Goal: Subscribe to service/newsletter

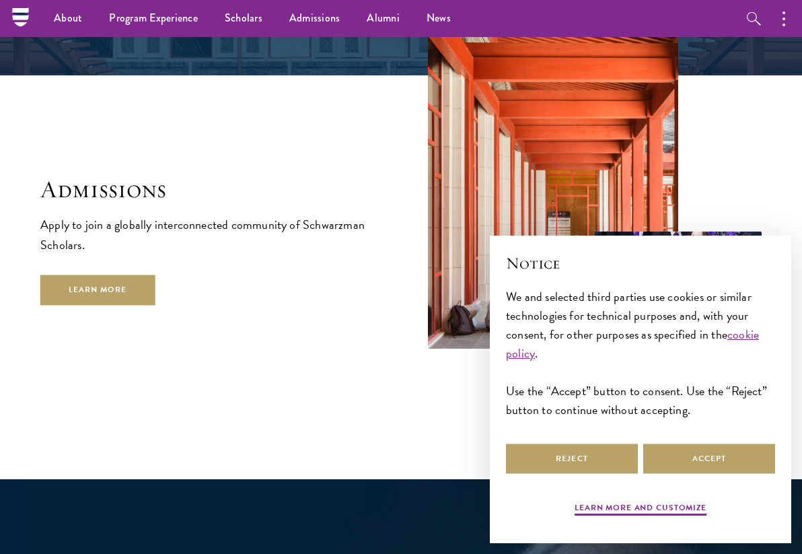
scroll to position [1963, 0]
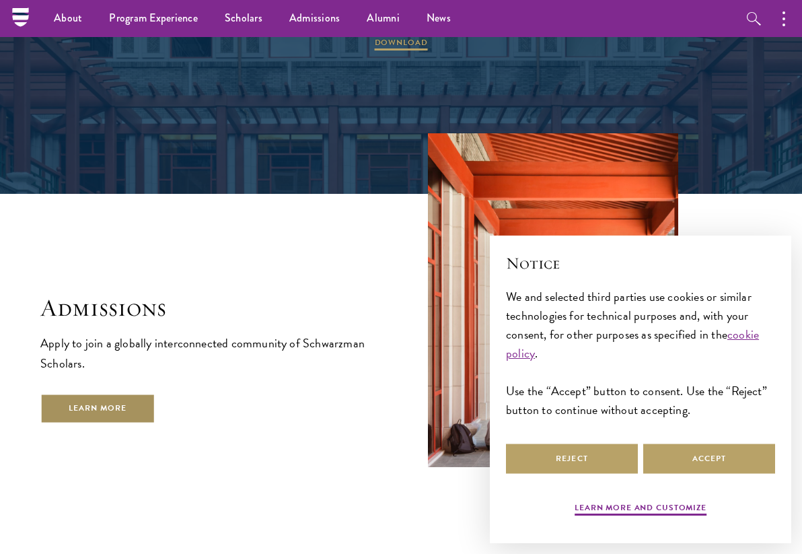
click at [127, 394] on link "Learn More" at bounding box center [97, 409] width 115 height 30
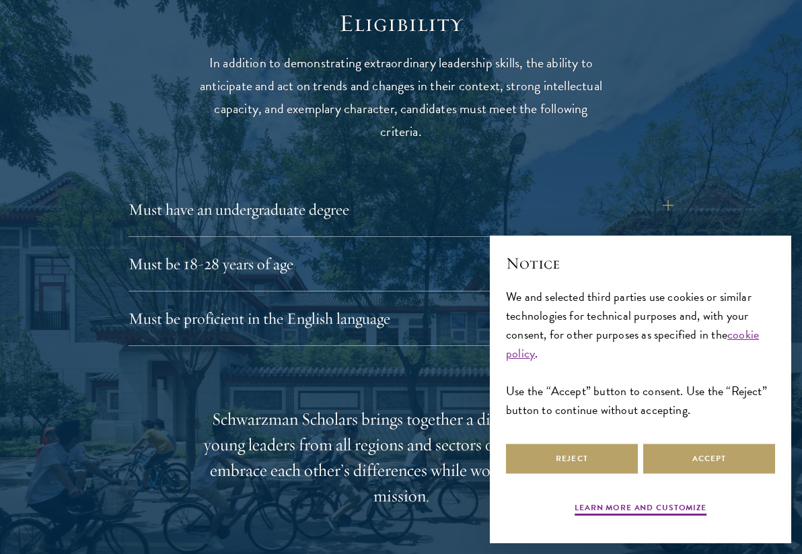
scroll to position [1737, 0]
click at [635, 215] on button "Must have an undergraduate degree" at bounding box center [407, 209] width 545 height 32
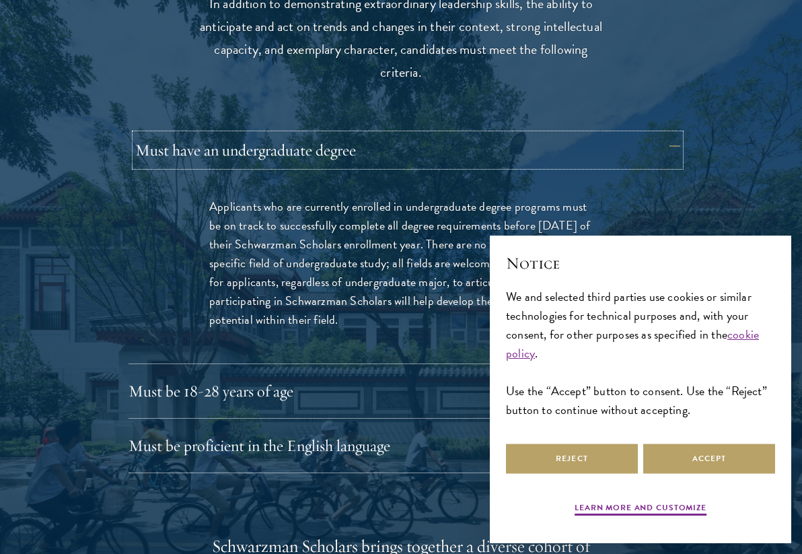
scroll to position [1797, 0]
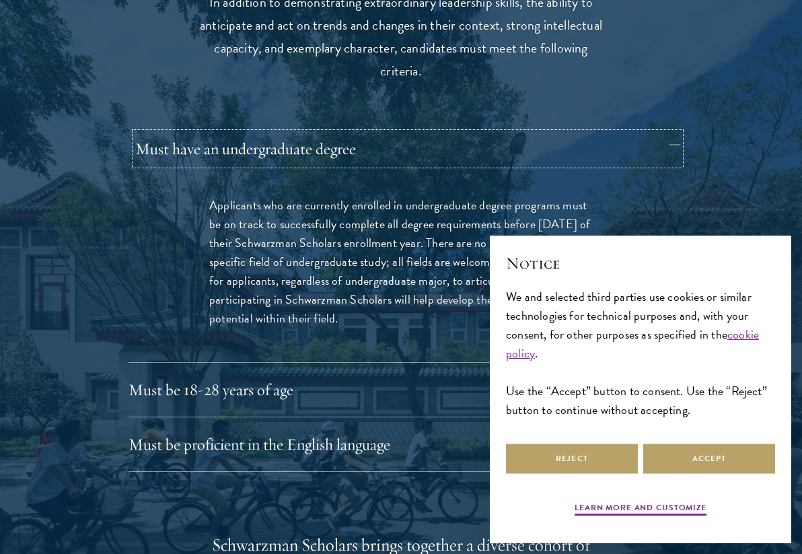
click at [650, 155] on button "Must have an undergraduate degree" at bounding box center [407, 149] width 545 height 32
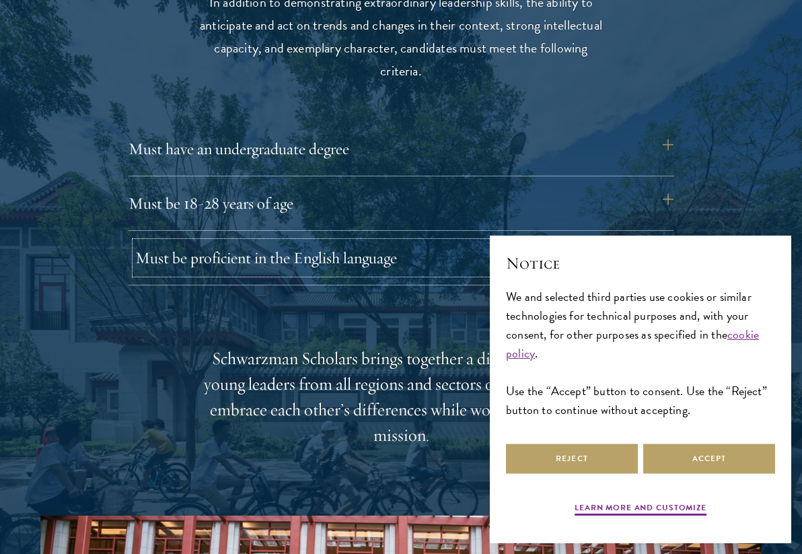
click at [635, 262] on button "Must be proficient in the English language" at bounding box center [407, 258] width 545 height 32
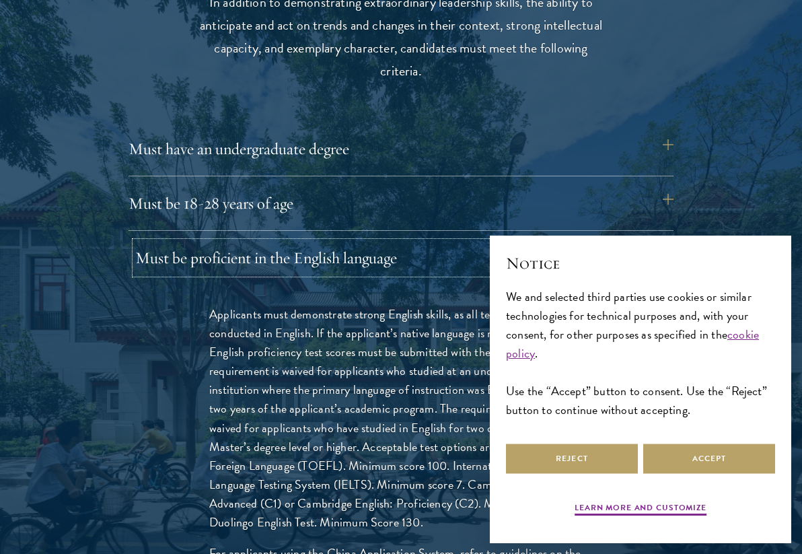
click at [634, 261] on button "Must be proficient in the English language" at bounding box center [407, 258] width 545 height 32
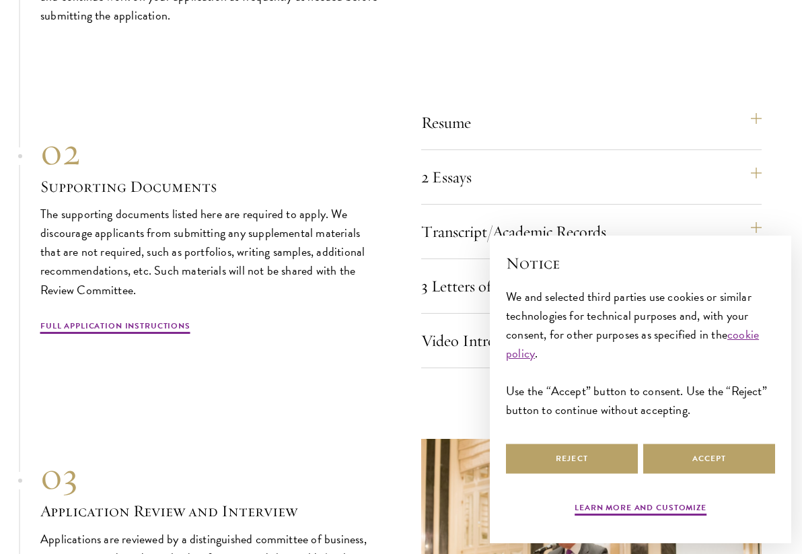
scroll to position [4045, 0]
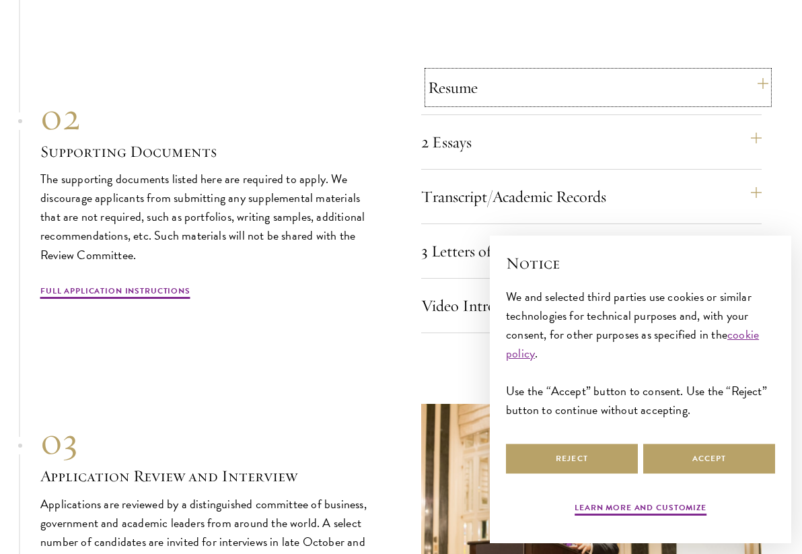
click at [608, 92] on button "Resume" at bounding box center [598, 87] width 341 height 32
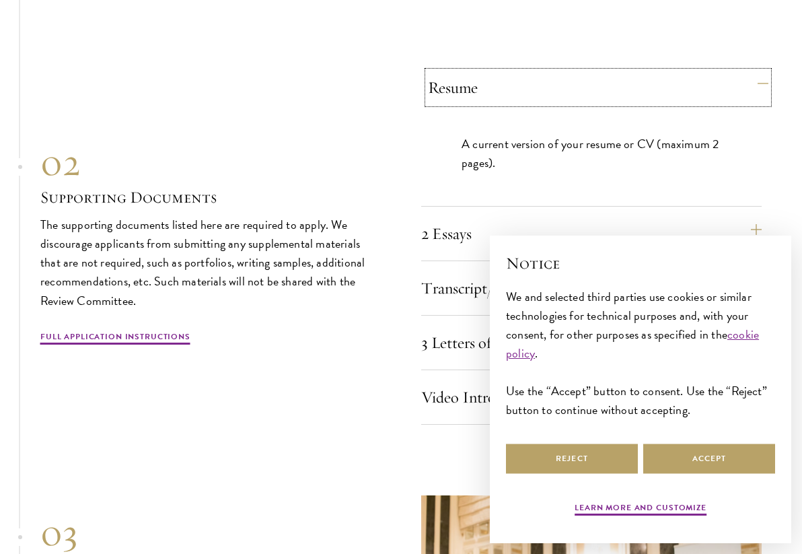
click at [608, 92] on button "Resume" at bounding box center [598, 87] width 341 height 32
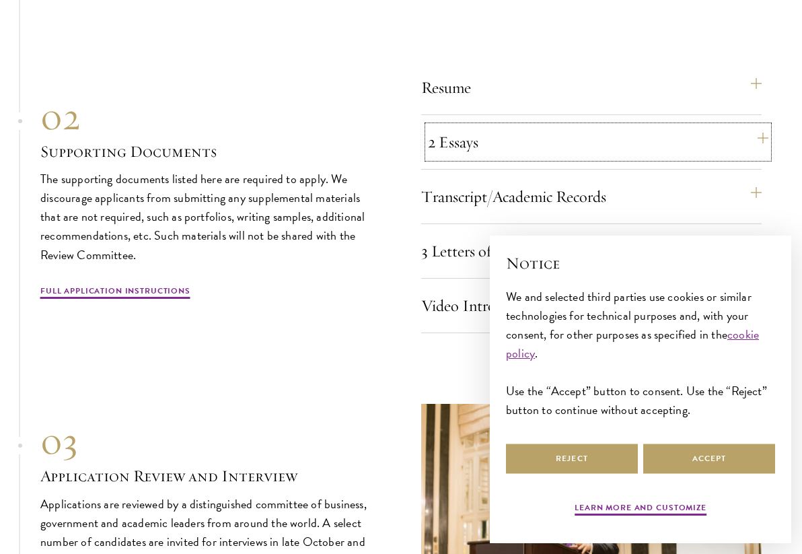
click at [609, 139] on button "2 Essays" at bounding box center [598, 142] width 341 height 32
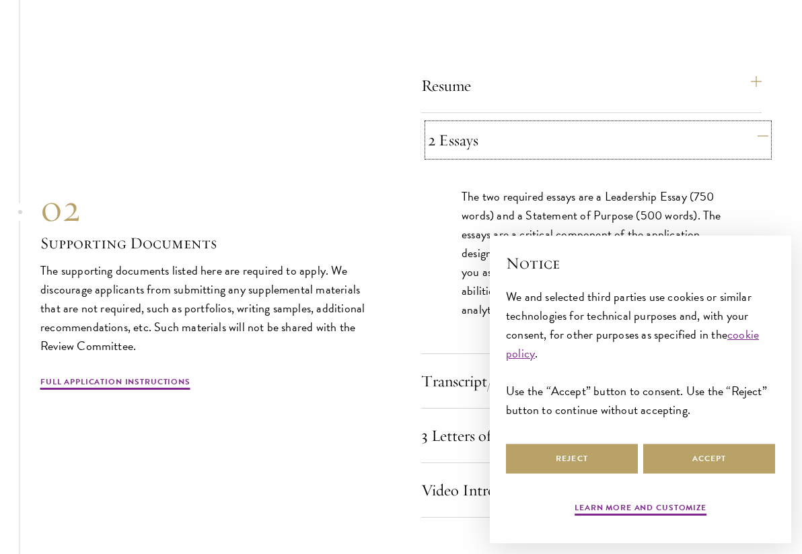
scroll to position [4048, 0]
click at [606, 143] on button "2 Essays" at bounding box center [598, 139] width 341 height 32
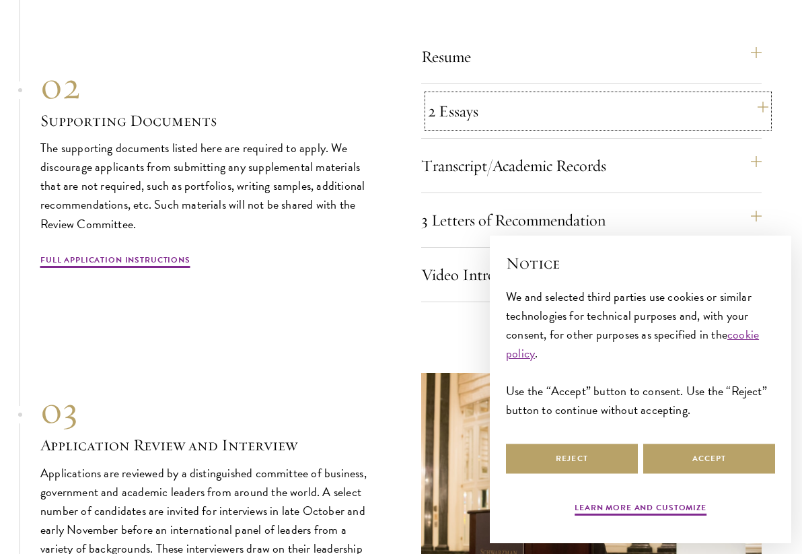
scroll to position [4094, 0]
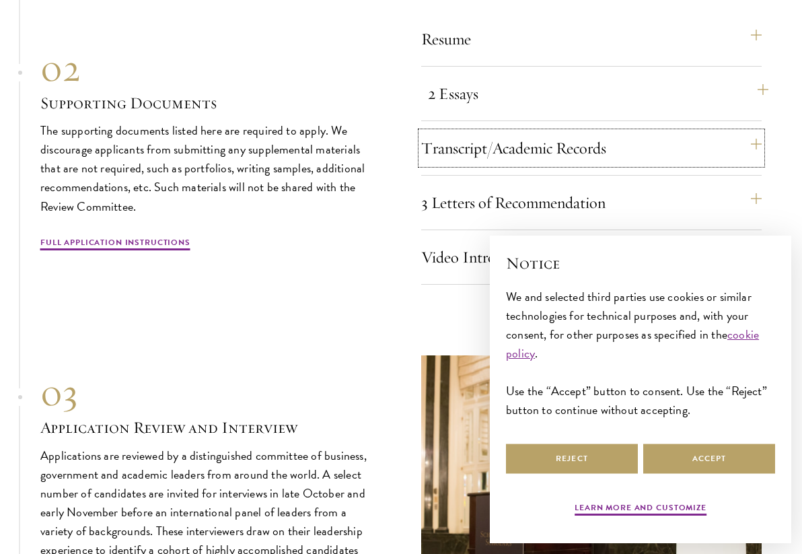
click at [606, 143] on button "Transcript/Academic Records" at bounding box center [591, 148] width 341 height 32
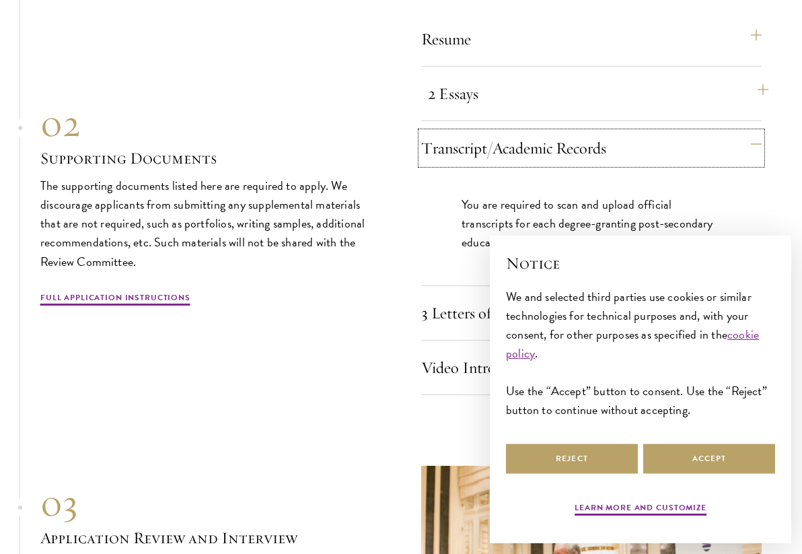
click at [606, 143] on button "Transcript/Academic Records" at bounding box center [591, 148] width 341 height 32
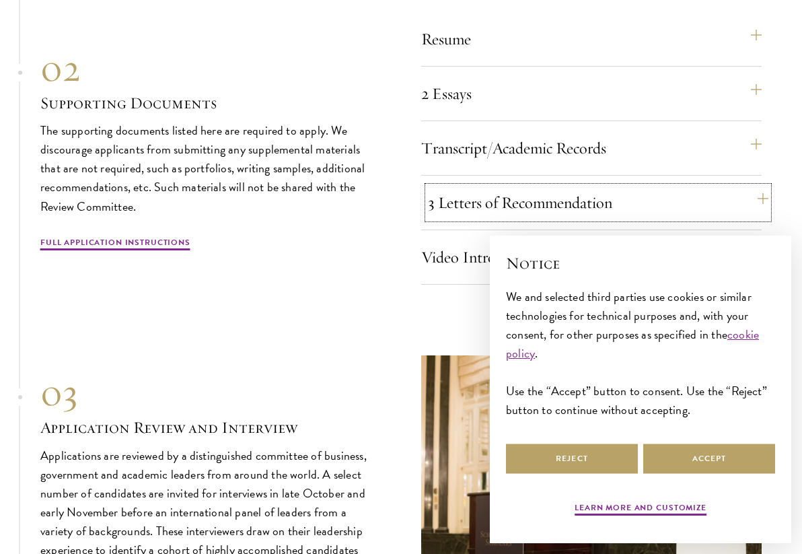
click at [605, 188] on button "3 Letters of Recommendation" at bounding box center [598, 202] width 341 height 32
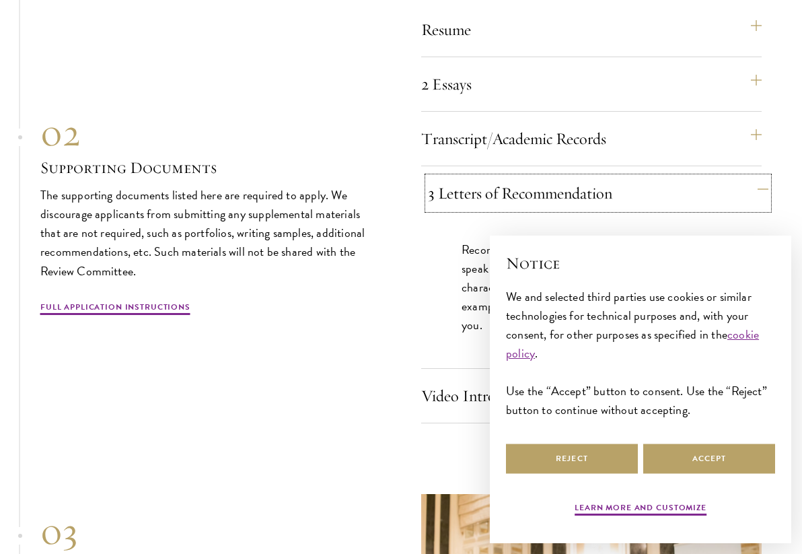
scroll to position [4108, 0]
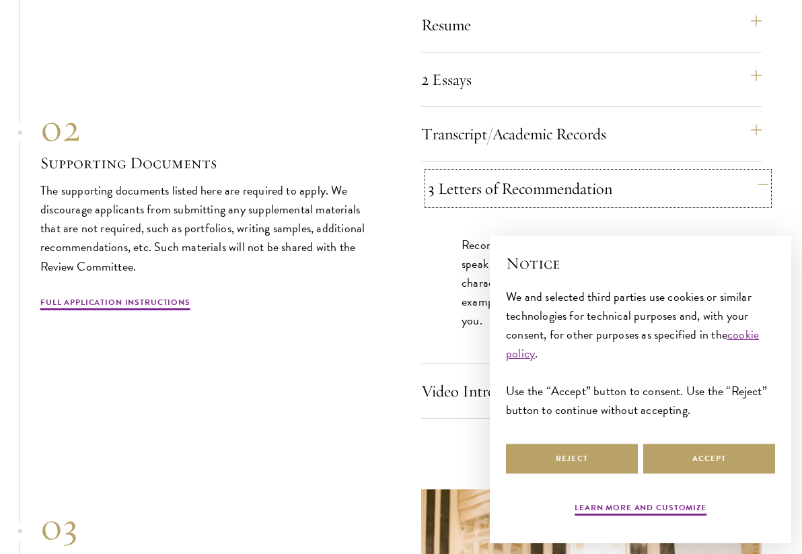
click at [605, 188] on button "3 Letters of Recommendation" at bounding box center [598, 188] width 341 height 32
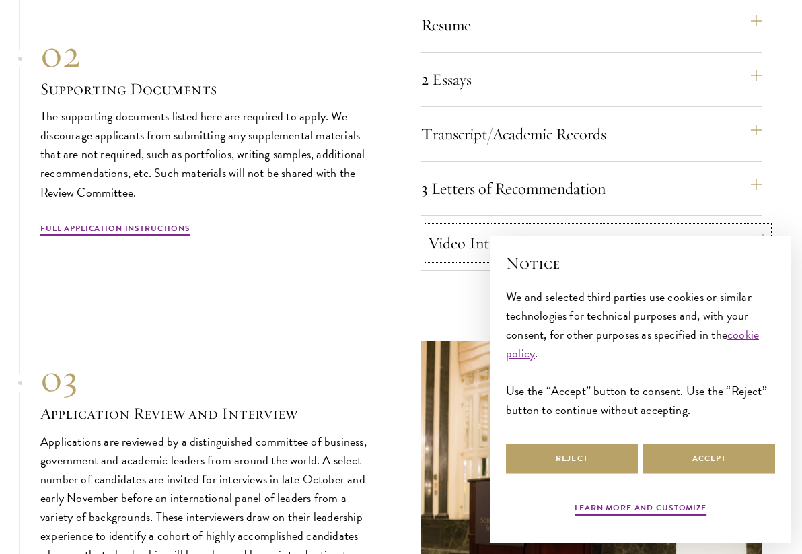
click at [586, 244] on button "Video Introduction" at bounding box center [598, 243] width 341 height 32
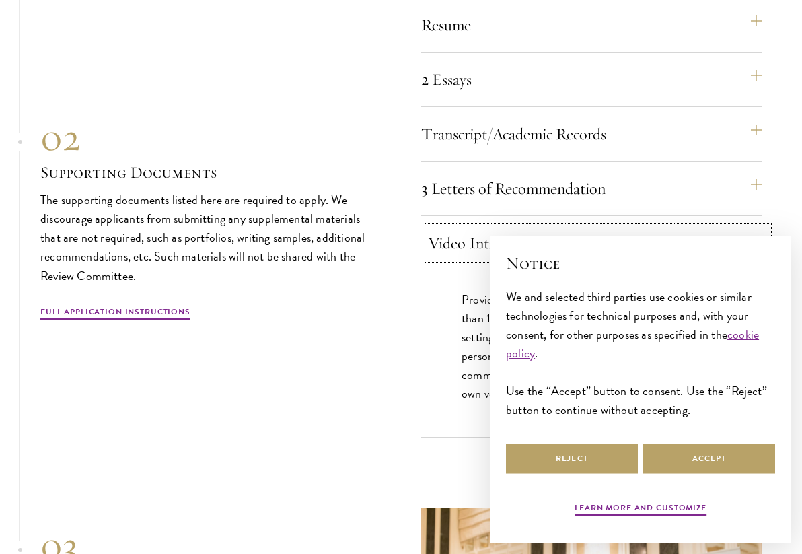
click at [586, 244] on button "Video Introduction" at bounding box center [598, 243] width 341 height 32
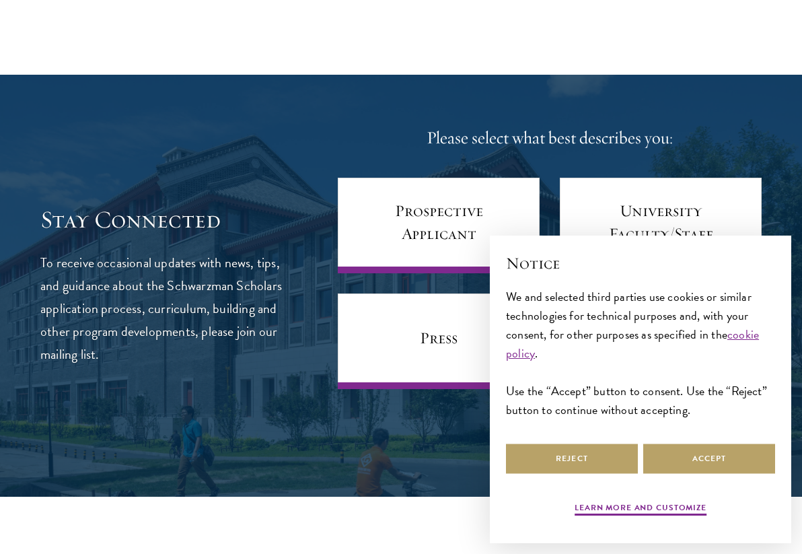
scroll to position [5038, 0]
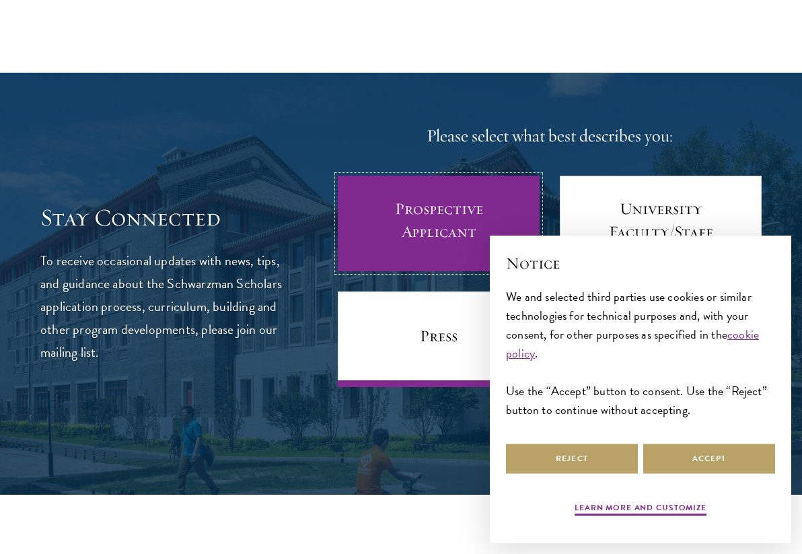
click at [460, 247] on link "Prospective Applicant" at bounding box center [439, 224] width 202 height 96
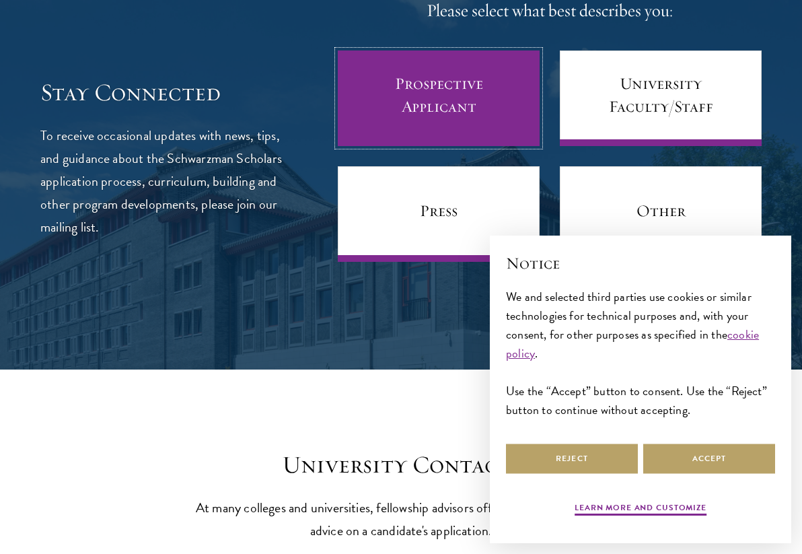
scroll to position [5192, 0]
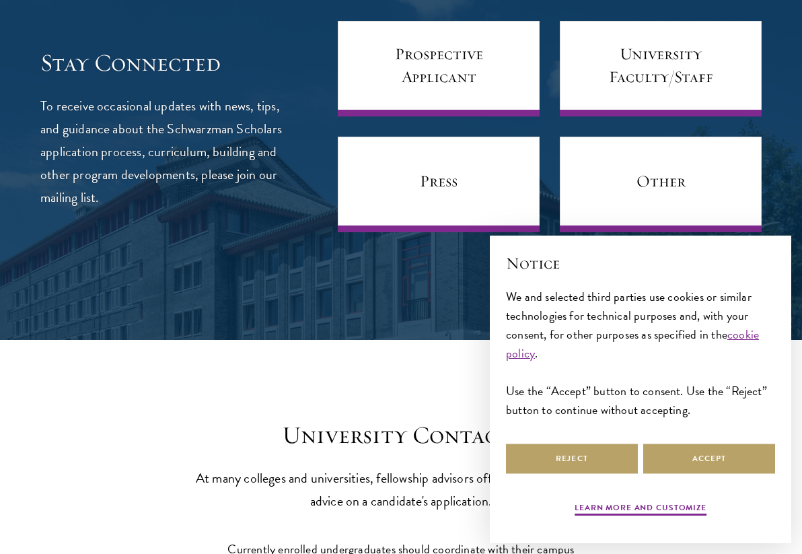
click at [525, 268] on button "Continue" at bounding box center [550, 274] width 104 height 30
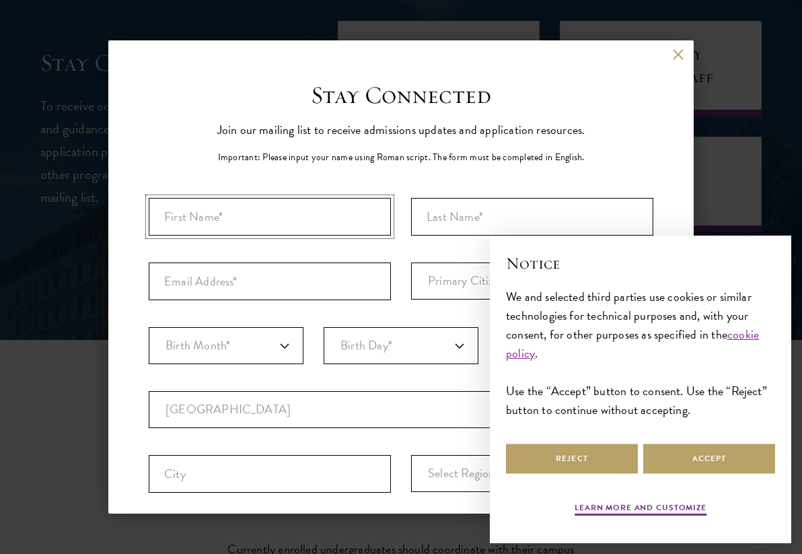
click at [267, 225] on input "First Name*" at bounding box center [270, 217] width 242 height 38
type input "Natalie"
type input "Pong"
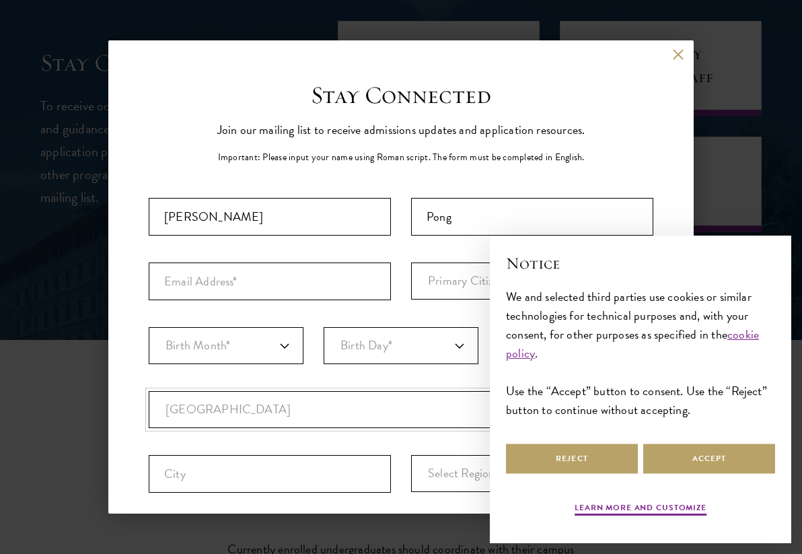
select select "UK"
type input "London"
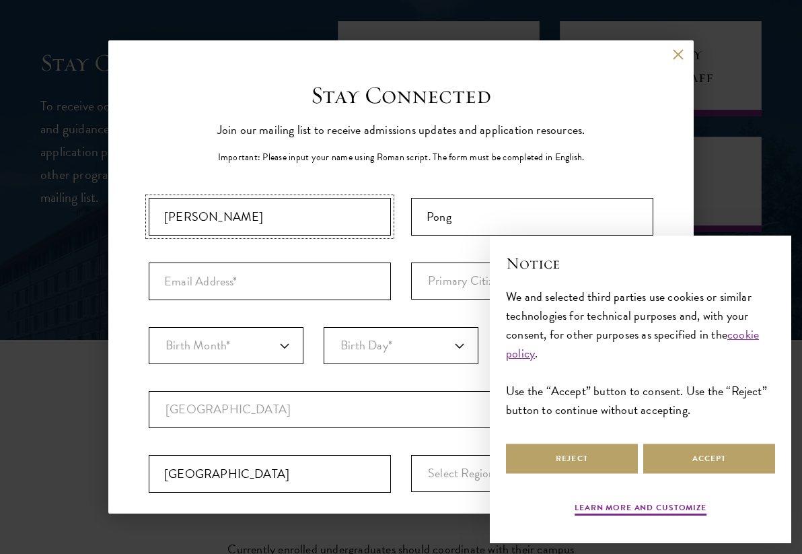
select select
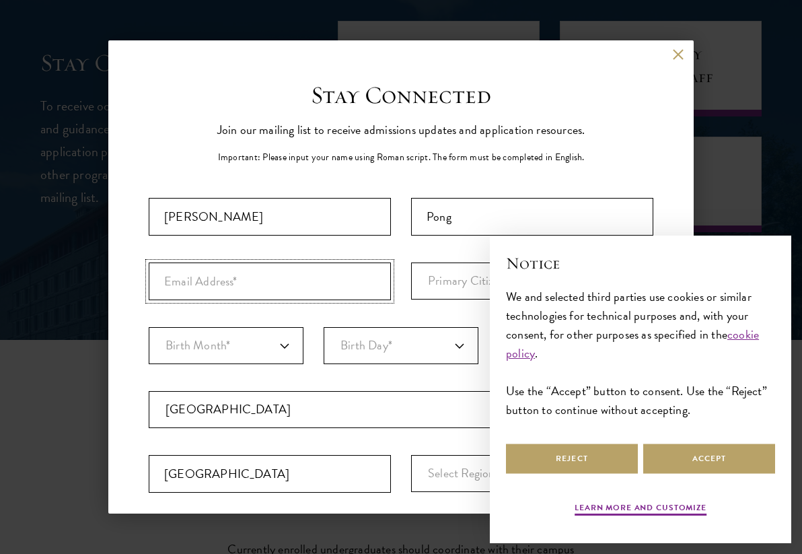
click at [286, 288] on input "Email Address*" at bounding box center [270, 282] width 242 height 38
type input "pong.natalie@gmail.com"
click at [442, 283] on select "Primary Citizenship* Afghanistan Aland Islands Albania Algeria Andorra Angola A…" at bounding box center [532, 281] width 242 height 37
click at [474, 279] on select "Primary Citizenship* Afghanistan Aland Islands Albania Algeria Andorra Angola A…" at bounding box center [532, 281] width 242 height 37
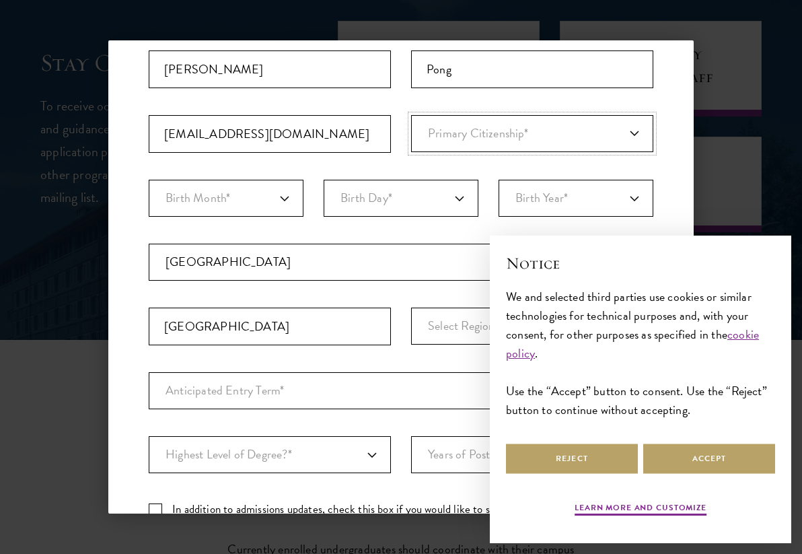
scroll to position [149, 0]
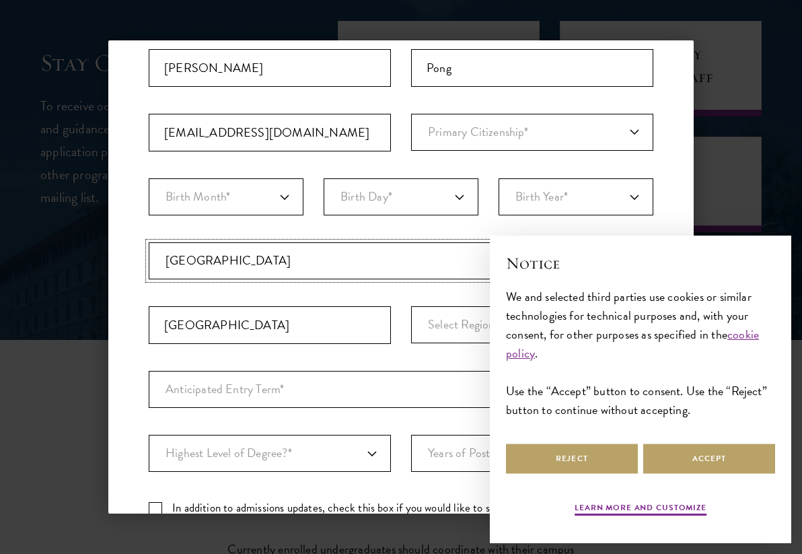
click at [400, 252] on select "Current Country Afghanistan Aland Islands Albania Algeria Andorra Angola Anguil…" at bounding box center [401, 260] width 505 height 37
select select "HK"
click at [149, 242] on select "Current Country Afghanistan Aland Islands Albania Algeria Andorra Angola Anguil…" at bounding box center [401, 260] width 505 height 37
click at [385, 267] on select "Current Country Afghanistan Aland Islands Albania Algeria Andorra Angola Anguil…" at bounding box center [401, 260] width 505 height 37
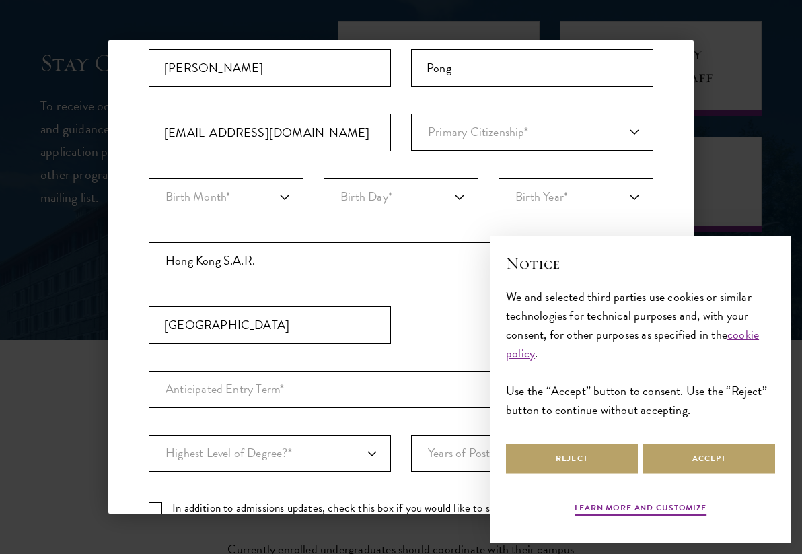
click at [487, 300] on fieldset "Country Current Country Afghanistan Aland Islands Albania Algeria Andorra Angol…" at bounding box center [401, 306] width 505 height 129
click at [285, 181] on select "Birth Month* January February March April May June July August September Octobe…" at bounding box center [226, 196] width 155 height 37
select select "08"
click at [149, 178] on select "Birth Month* January February March April May June July August September Octobe…" at bounding box center [226, 196] width 155 height 37
click at [361, 204] on select "Birth Day* 1 2 3 4 5 6 7 8 9 10 11 12 13 14 15 16 17 18 19 20 21 22 23 24 25 26…" at bounding box center [401, 196] width 155 height 37
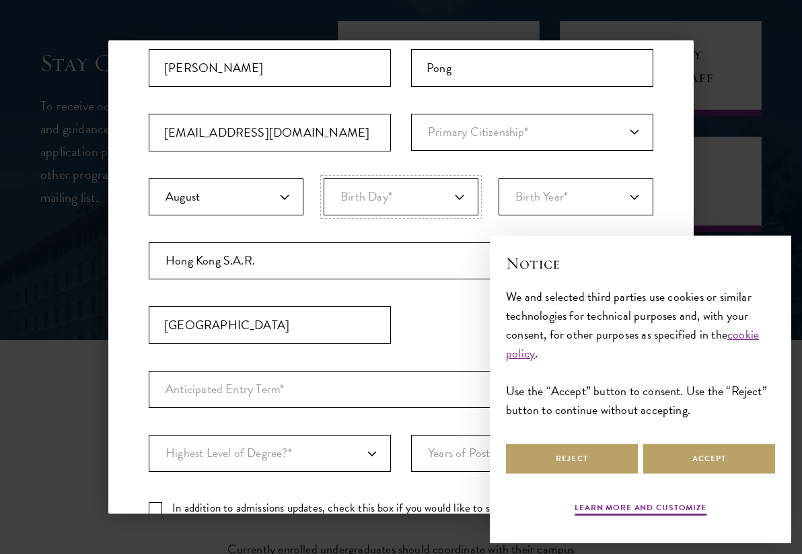
select select "05"
click at [324, 178] on select "Birth Day* 1 2 3 4 5 6 7 8 9 10 11 12 13 14 15 16 17 18 19 20 21 22 23 24 25 26…" at bounding box center [401, 196] width 155 height 37
click at [544, 203] on select "Birth Year* 2025 2024 2023 2022 2021 2020 2019 2018 2017 2016 2015 2014 2013 20…" at bounding box center [576, 196] width 155 height 37
select select "2005"
click at [499, 178] on select "Birth Year* 2025 2024 2023 2022 2021 2020 2019 2018 2017 2016 2015 2014 2013 20…" at bounding box center [576, 196] width 155 height 37
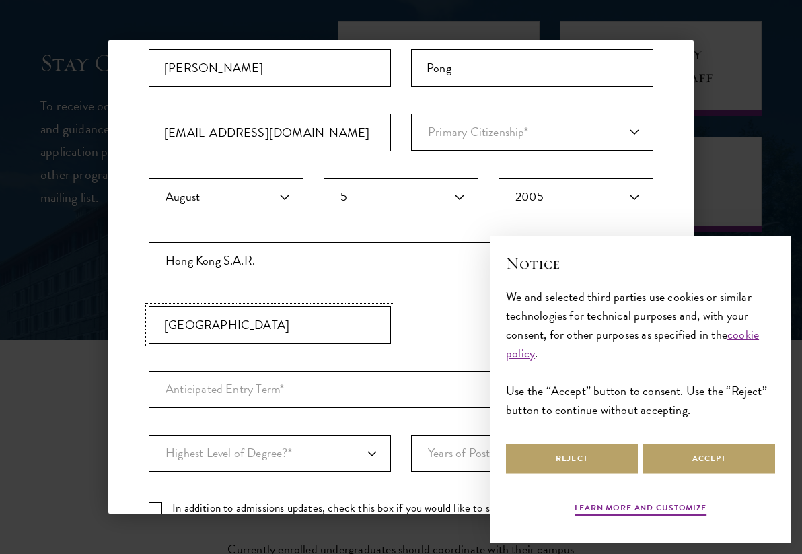
click at [312, 329] on input "London" at bounding box center [270, 325] width 242 height 38
type input "Hong Kong"
click at [547, 325] on fieldset "Country Current Country Afghanistan Aland Islands Albania Algeria Andorra Angol…" at bounding box center [401, 306] width 505 height 129
click at [473, 395] on select "Anticipated Entry Term* August 2026 (Application opens April 2025) Just Explori…" at bounding box center [401, 389] width 505 height 37
click at [149, 371] on select "Anticipated Entry Term* August 2026 (Application opens April 2025) Just Explori…" at bounding box center [401, 389] width 505 height 37
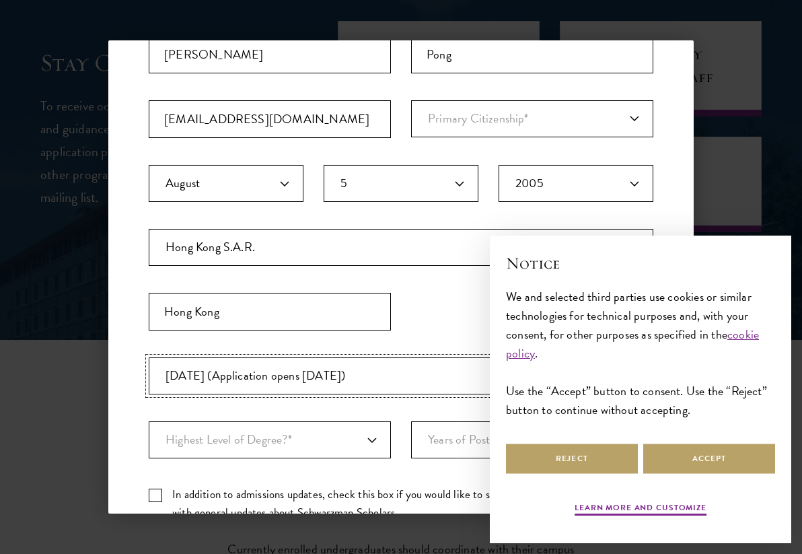
scroll to position [180, 0]
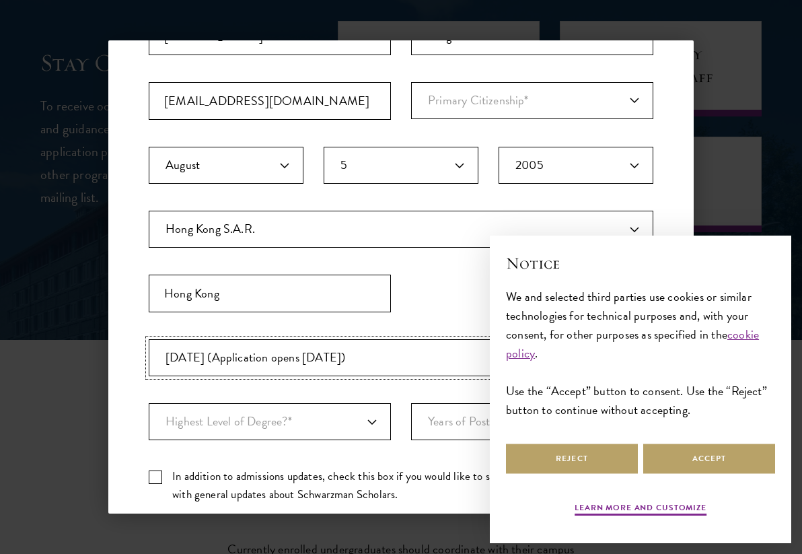
click at [407, 351] on select "Anticipated Entry Term* August 2026 (Application opens April 2025) Just Explori…" at bounding box center [401, 357] width 505 height 37
select select "a6790467-ebe7-4045-a56a-66c1cae98076"
click at [149, 339] on select "Anticipated Entry Term* August 2026 (Application opens April 2025) Just Explori…" at bounding box center [401, 357] width 505 height 37
click at [359, 428] on select "Highest Level of Degree?* PHD Bachelor's Master's Current Undergraduate Student" at bounding box center [270, 421] width 242 height 37
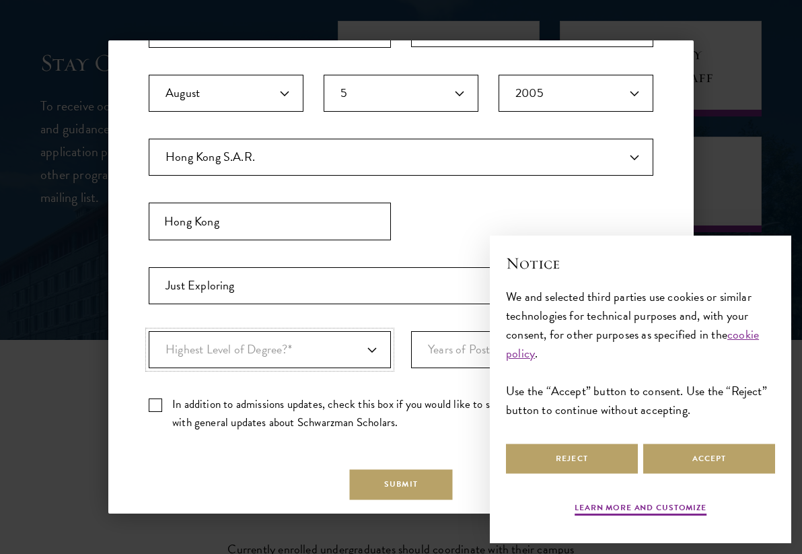
scroll to position [280, 0]
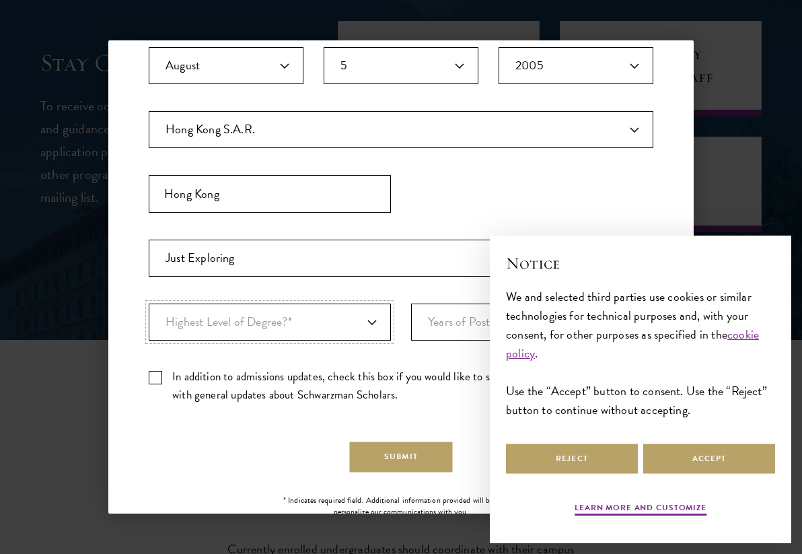
click at [355, 326] on select "Highest Level of Degree?* PHD Bachelor's Master's Current Undergraduate Student" at bounding box center [270, 322] width 242 height 37
select select "bf44f490-31e9-4d16-b1d2-df861e7933aa"
click at [149, 304] on select "Highest Level of Degree?* PHD Bachelor's Master's Current Undergraduate Student" at bounding box center [270, 322] width 242 height 37
click at [487, 327] on select "Years of Post Graduation Experience?* 1 2 3 4 5 6 7 8 9 10" at bounding box center [532, 322] width 242 height 37
click at [411, 304] on select "Years of Post Graduation Experience?* 1 2 3 4 5 6 7 8 9 10" at bounding box center [532, 322] width 242 height 37
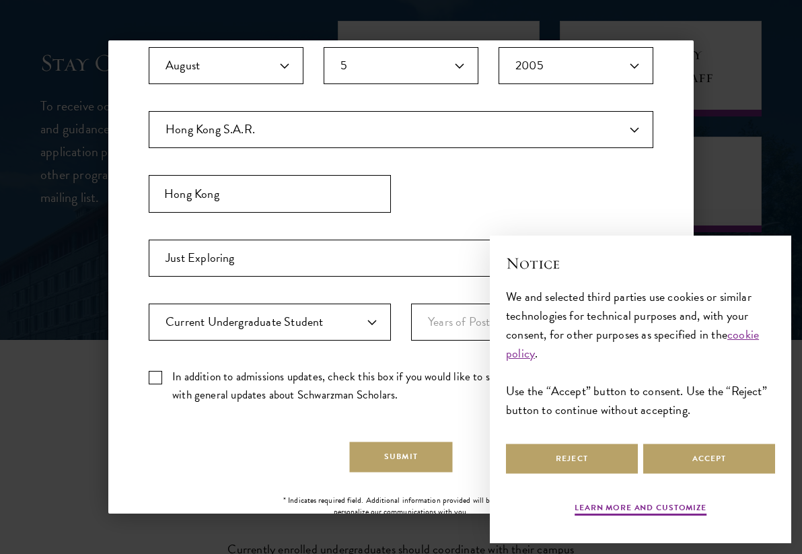
click at [337, 380] on label "In addition to admissions updates, check this box if you would like to subscrib…" at bounding box center [401, 386] width 505 height 36
click at [337, 376] on input "In addition to admissions updates, check this box if you would like to subscrib…" at bounding box center [401, 372] width 505 height 9
checkbox input "true"
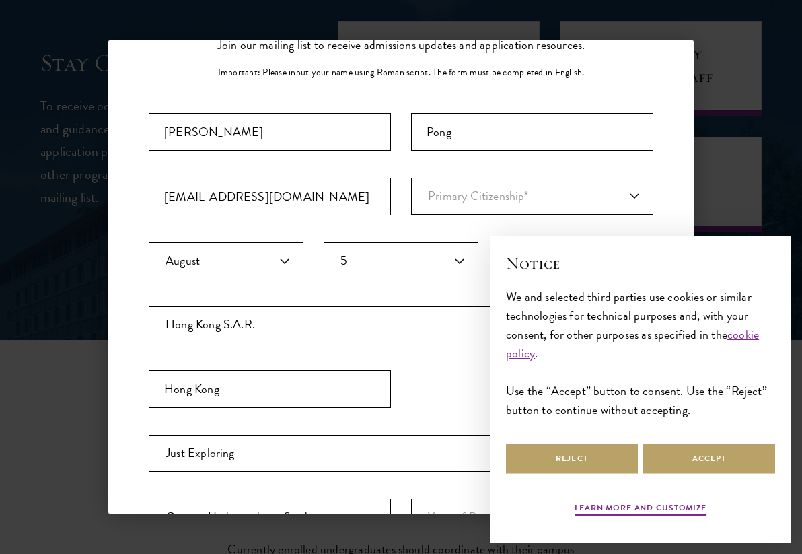
scroll to position [36, 0]
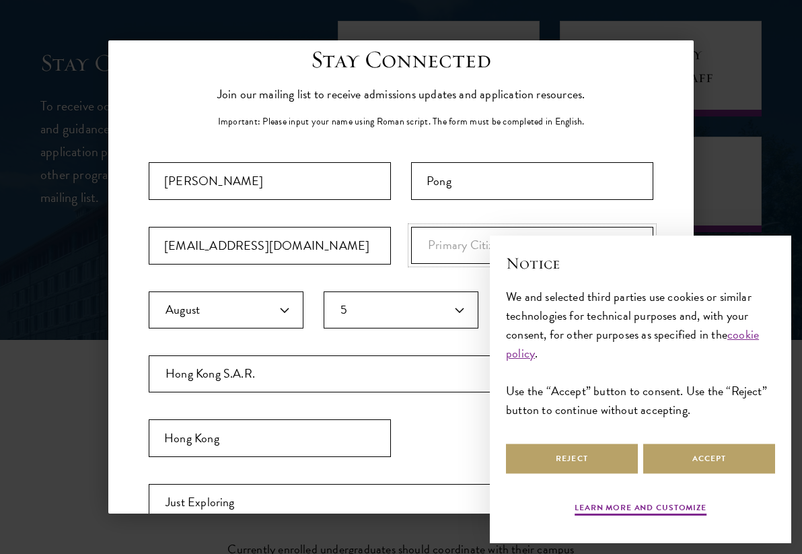
click at [495, 235] on select "Primary Citizenship* Afghanistan Aland Islands Albania Algeria Andorra Angola A…" at bounding box center [532, 245] width 242 height 37
click at [411, 227] on select "Primary Citizenship* Afghanistan Aland Islands Albania Algeria Andorra Angola A…" at bounding box center [532, 245] width 242 height 37
click at [545, 431] on fieldset "Country Current Country Afghanistan Aland Islands Albania Algeria Andorra Angol…" at bounding box center [401, 419] width 505 height 129
click at [607, 260] on select "Primary Citizenship* Afghanistan Aland Islands Albania Algeria Andorra Angola A…" at bounding box center [532, 245] width 242 height 37
select select "CA"
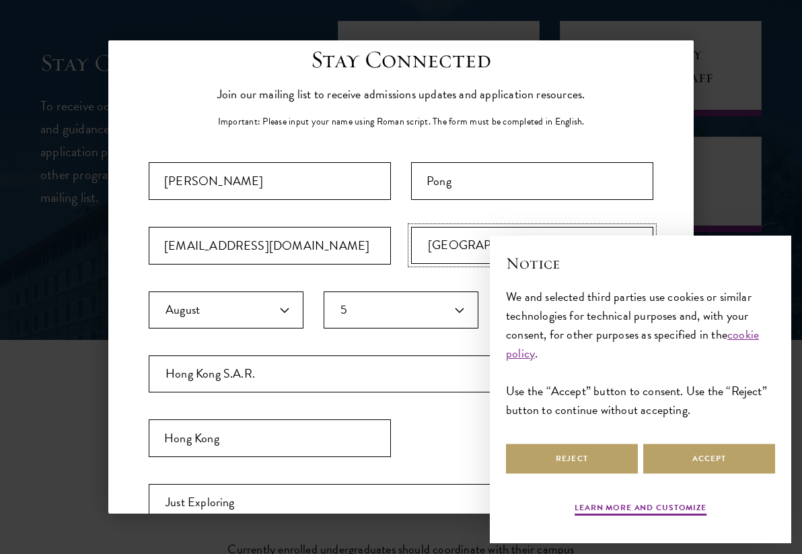
click at [411, 227] on select "Primary Citizenship* Afghanistan Aland Islands Albania Algeria Andorra Angola A…" at bounding box center [532, 245] width 242 height 37
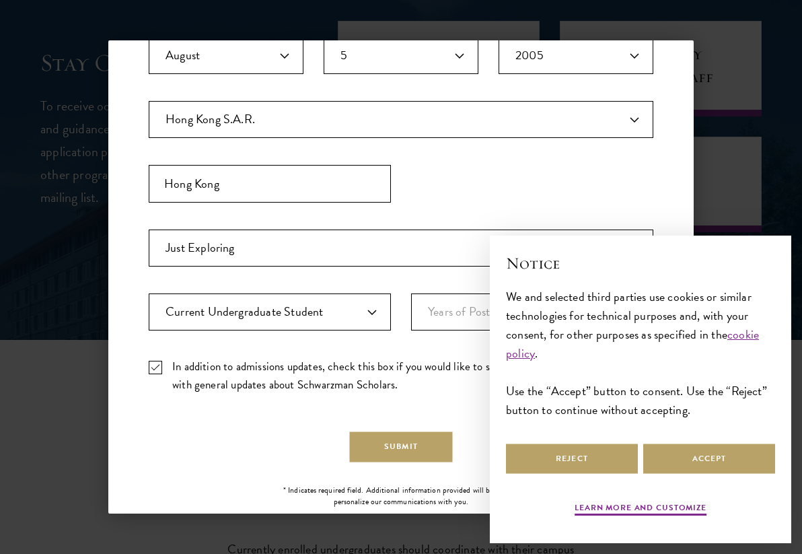
scroll to position [311, 0]
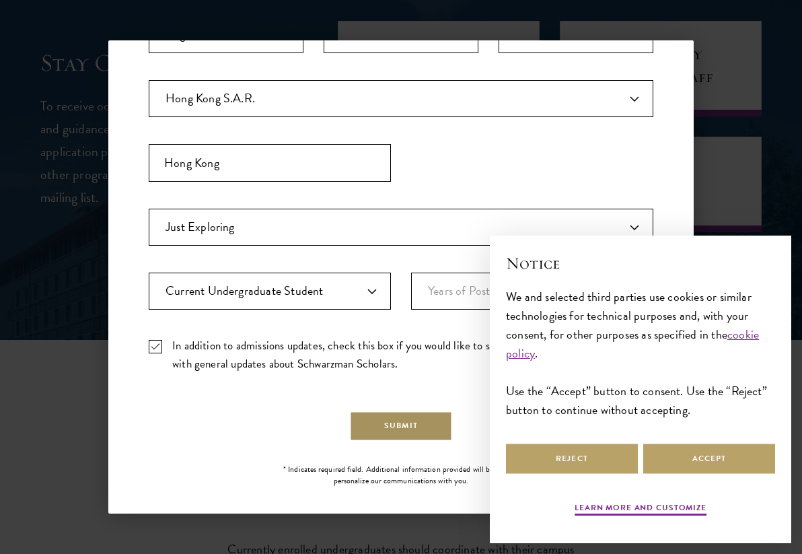
click at [425, 417] on button "Submit" at bounding box center [401, 426] width 103 height 30
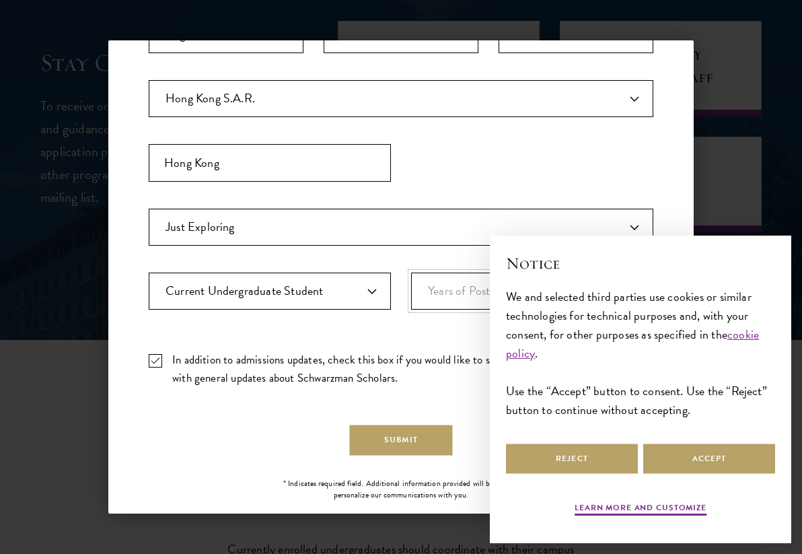
click at [538, 307] on select "Years of Post Graduation Experience?* 1 2 3 4 5 6 7 8 9 10" at bounding box center [532, 291] width 242 height 37
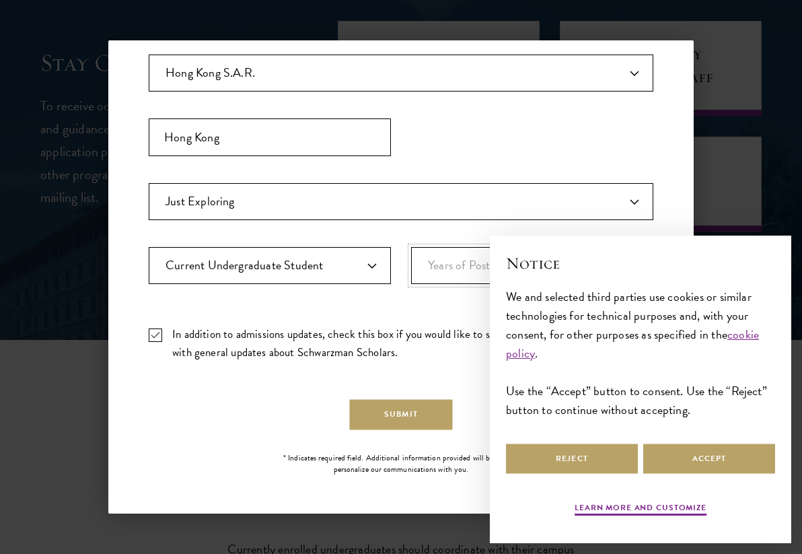
click at [542, 275] on select "Years of Post Graduation Experience?* 1 2 3 4 5 6 7 8 9 10" at bounding box center [532, 265] width 242 height 37
click at [411, 247] on select "Years of Post Graduation Experience?* 1 2 3 4 5 6 7 8 9 10" at bounding box center [532, 265] width 242 height 37
click at [545, 273] on select "Years of Post Graduation Experience?* 1 2 3 4 5 6 7 8 9 10" at bounding box center [532, 265] width 242 height 37
select select "1"
click at [411, 260] on select "Years of Post Graduation Experience?* 1 2 3 4 5 6 7 8 9 10" at bounding box center [532, 265] width 242 height 37
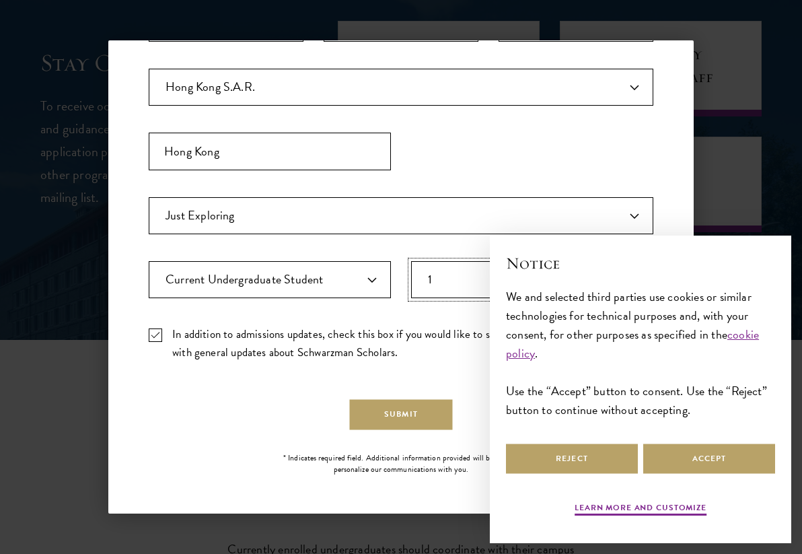
scroll to position [322, 0]
click at [429, 411] on button "Submit" at bounding box center [401, 414] width 103 height 30
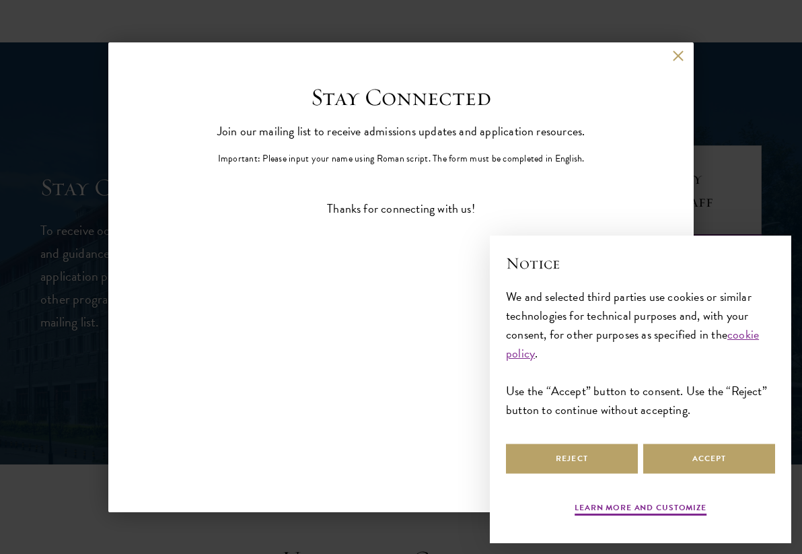
scroll to position [0, 0]
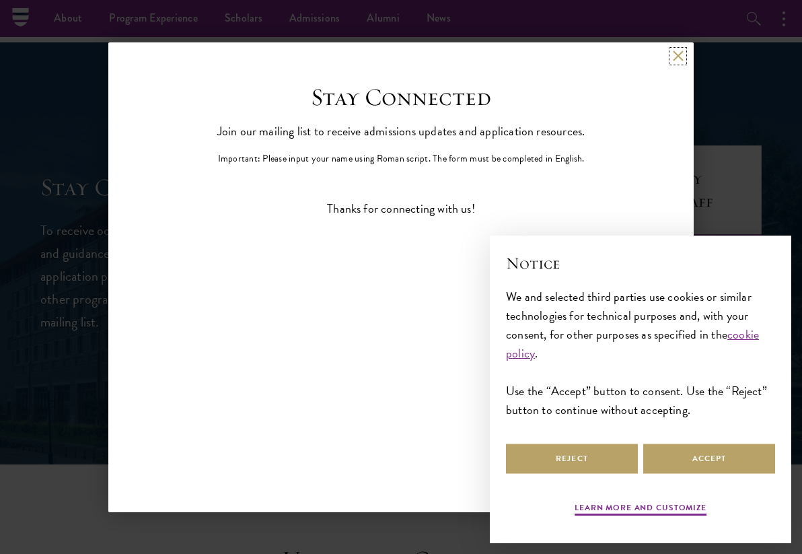
click at [672, 60] on button at bounding box center [677, 55] width 11 height 11
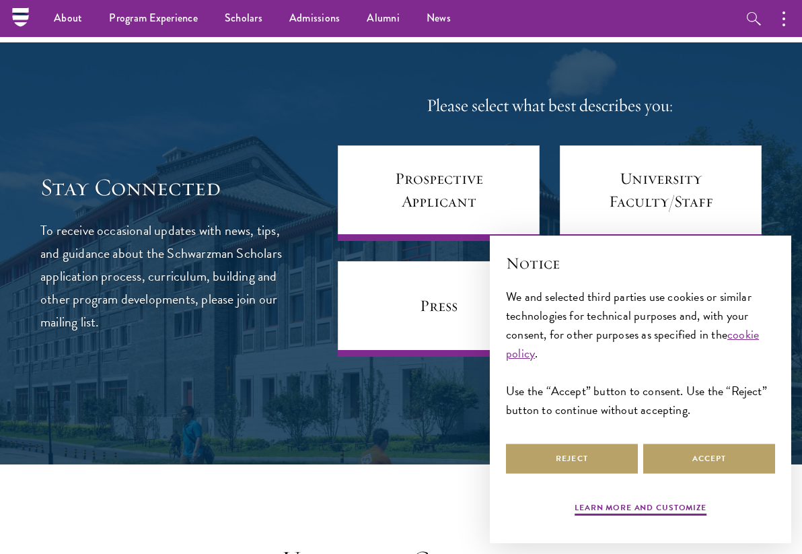
click at [637, 100] on h4 "Please select what best describes you:" at bounding box center [550, 106] width 424 height 26
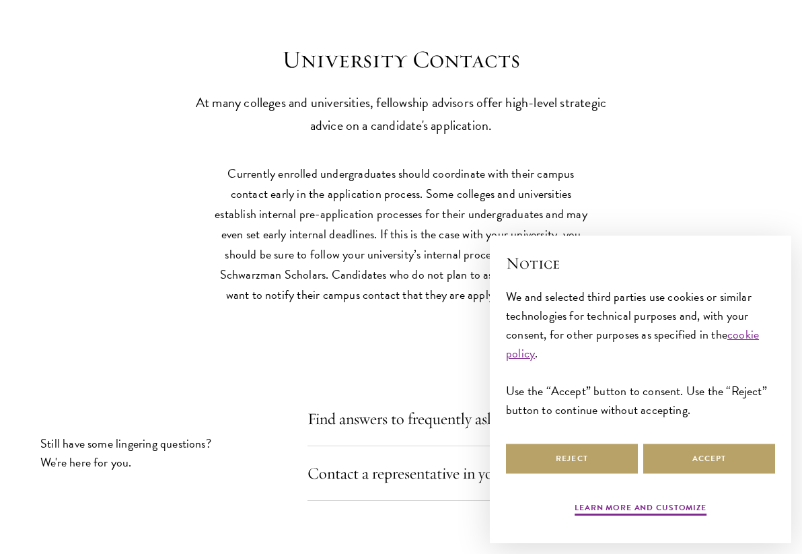
scroll to position [5574, 0]
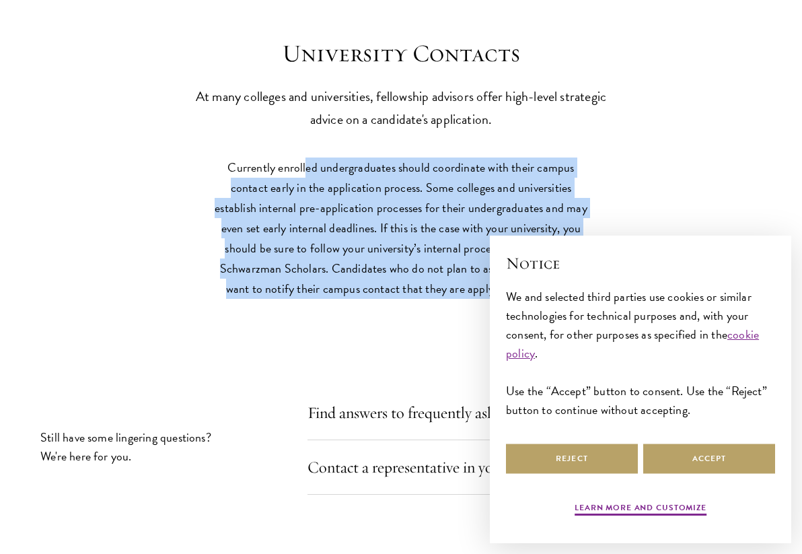
drag, startPoint x: 289, startPoint y: 166, endPoint x: 312, endPoint y: 299, distance: 134.6
click at [312, 300] on div "Currently enrolled undergraduates should coordinate with their campus contact e…" at bounding box center [401, 235] width 384 height 155
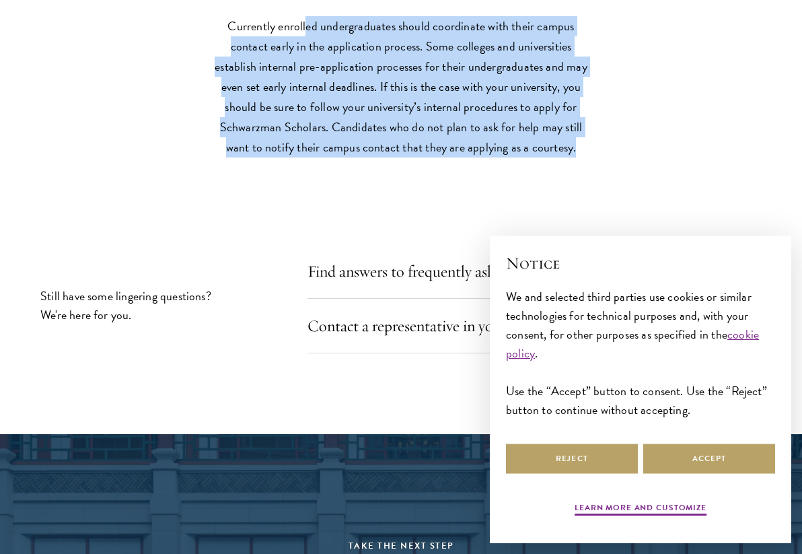
scroll to position [5723, 0]
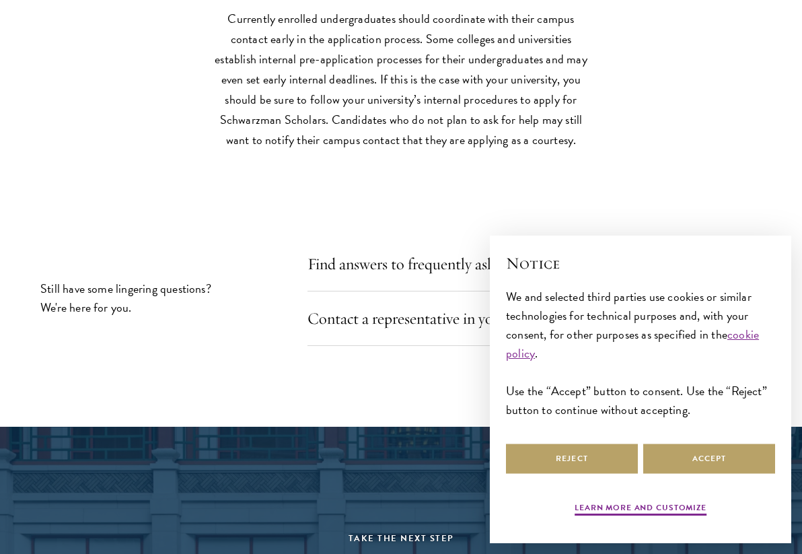
click at [316, 276] on div "Find answers to frequently asked questions" at bounding box center [542, 264] width 468 height 55
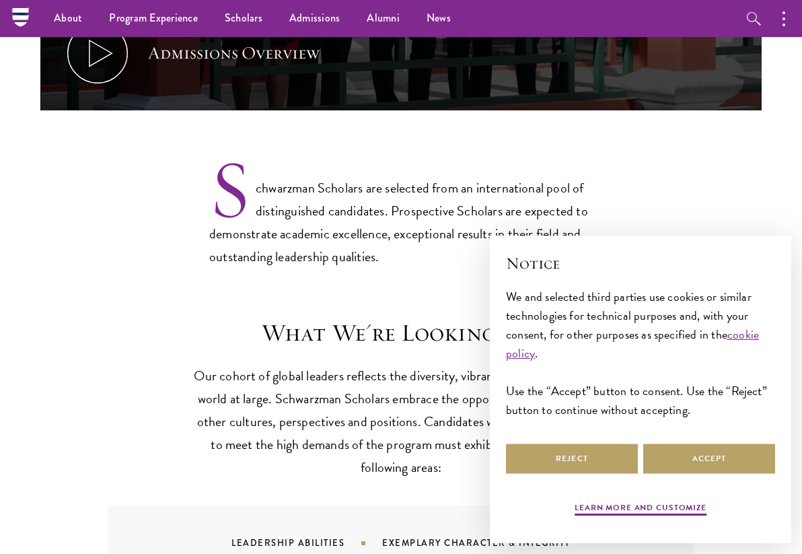
scroll to position [677, 0]
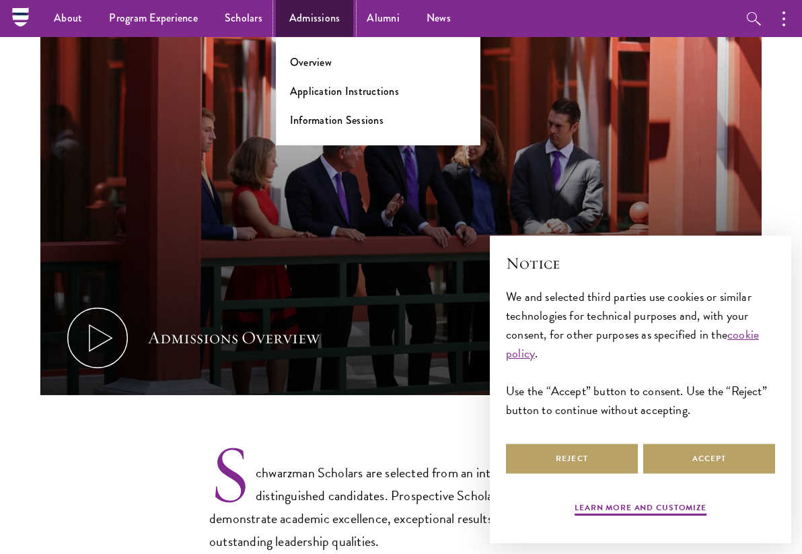
click at [328, 15] on link "Admissions" at bounding box center [315, 18] width 78 height 37
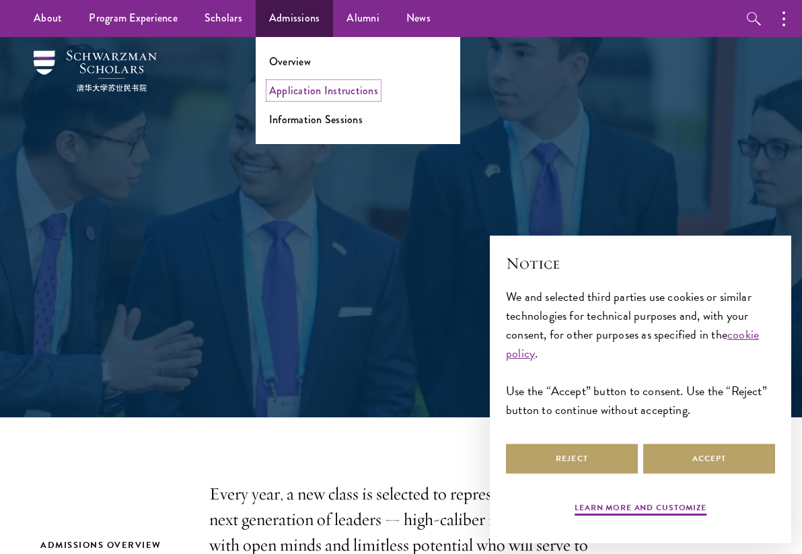
click at [305, 87] on link "Application Instructions" at bounding box center [323, 90] width 109 height 15
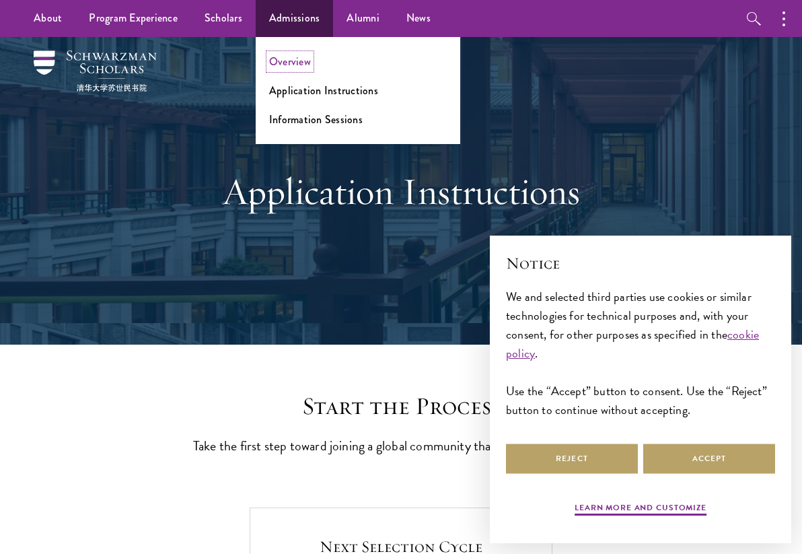
click at [297, 56] on link "Overview" at bounding box center [290, 61] width 42 height 15
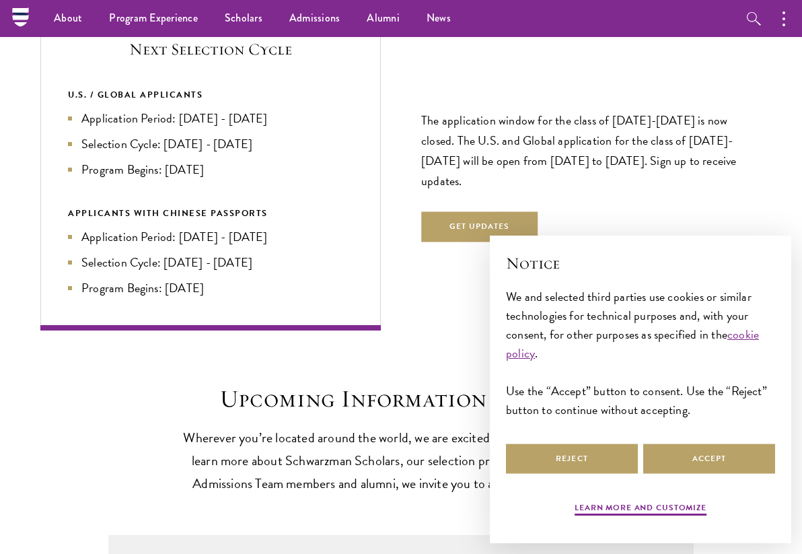
scroll to position [2817, 0]
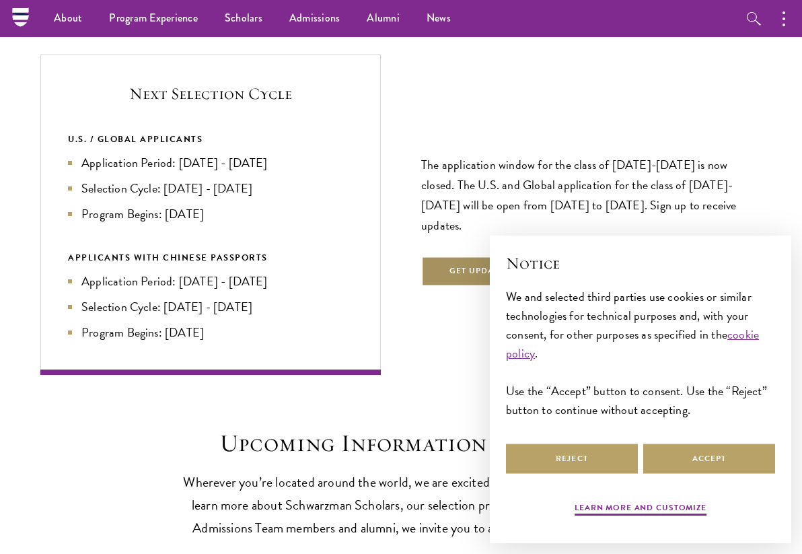
click at [494, 256] on button "Get Updates" at bounding box center [479, 271] width 117 height 30
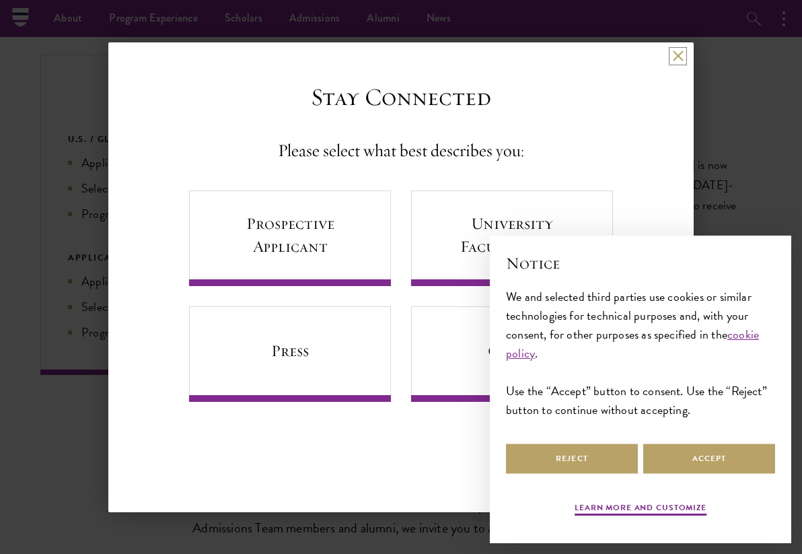
click at [683, 60] on button at bounding box center [677, 55] width 11 height 11
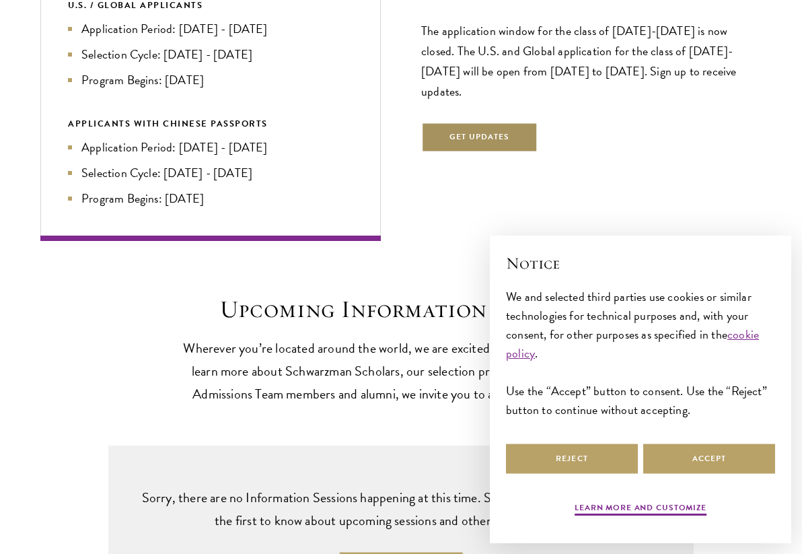
scroll to position [2952, 0]
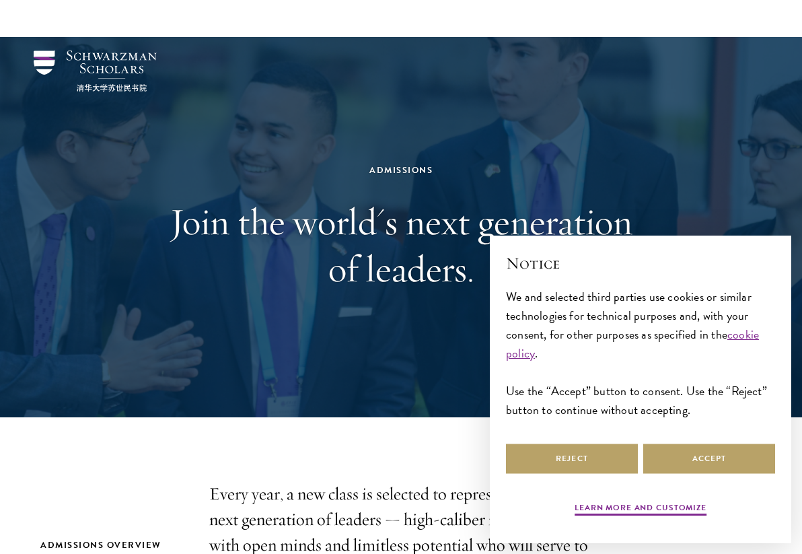
scroll to position [677, 0]
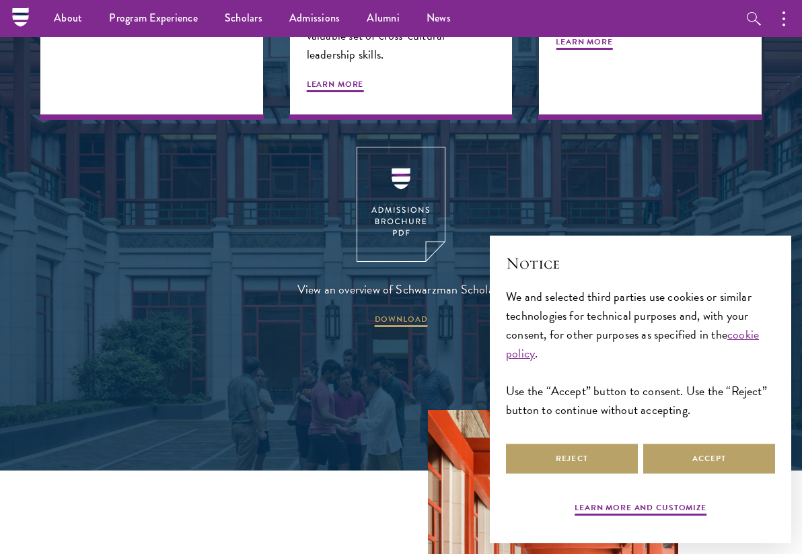
scroll to position [1684, 0]
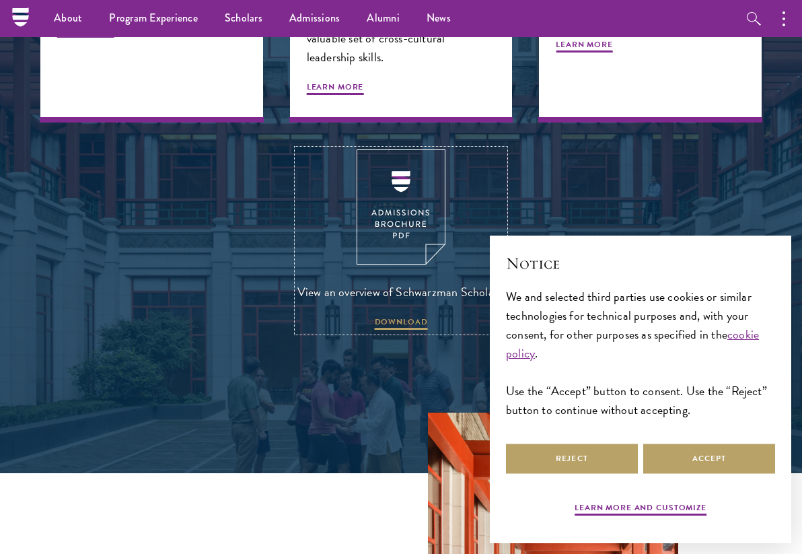
click at [392, 190] on img at bounding box center [401, 206] width 89 height 115
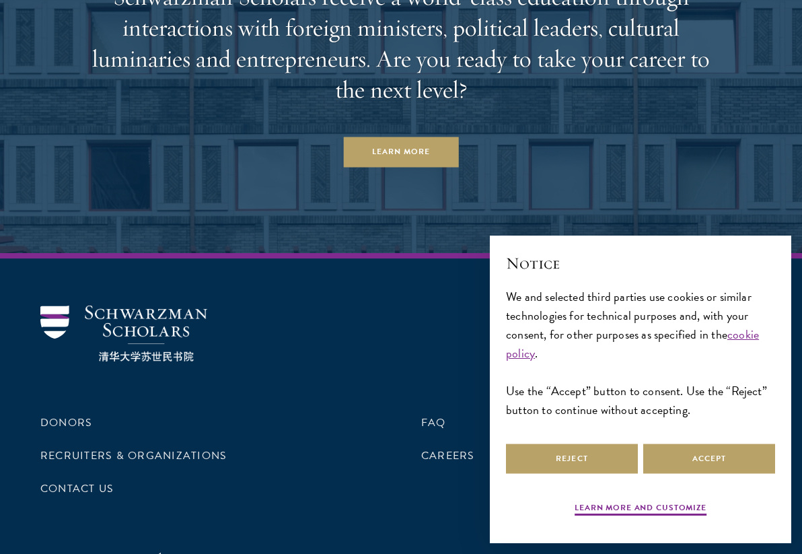
scroll to position [6838, 0]
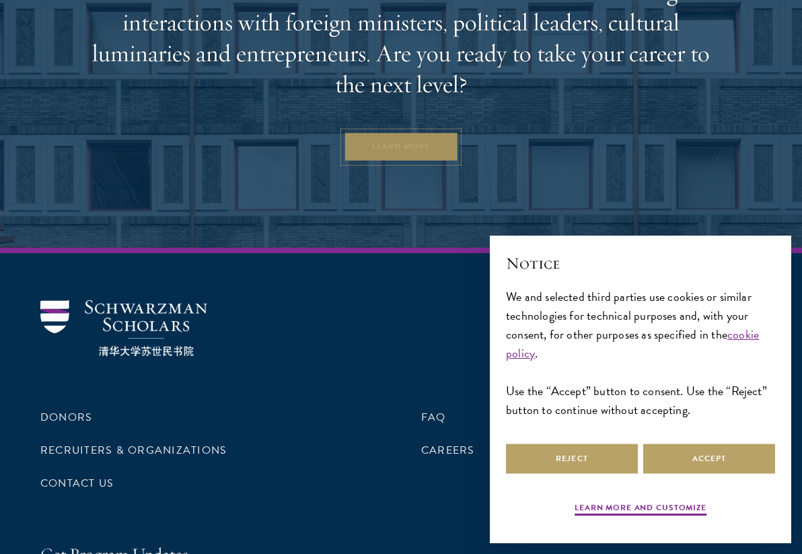
click at [410, 132] on link "Learn More" at bounding box center [401, 147] width 115 height 30
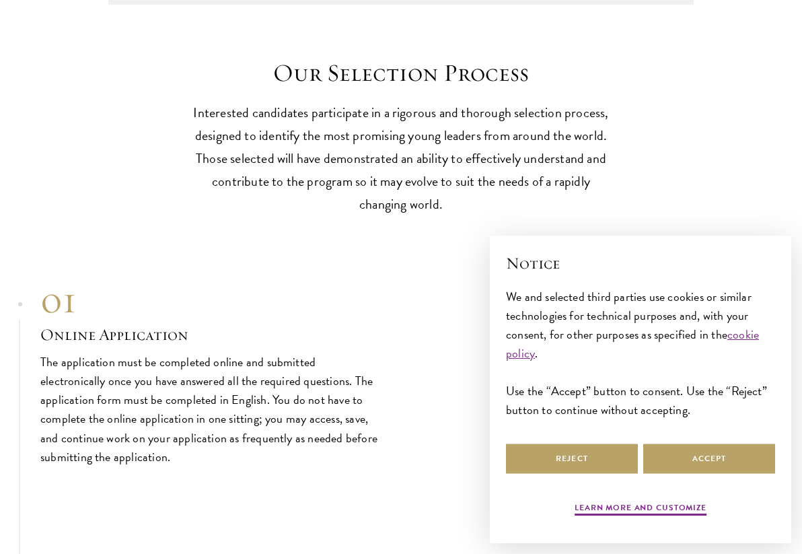
scroll to position [3864, 0]
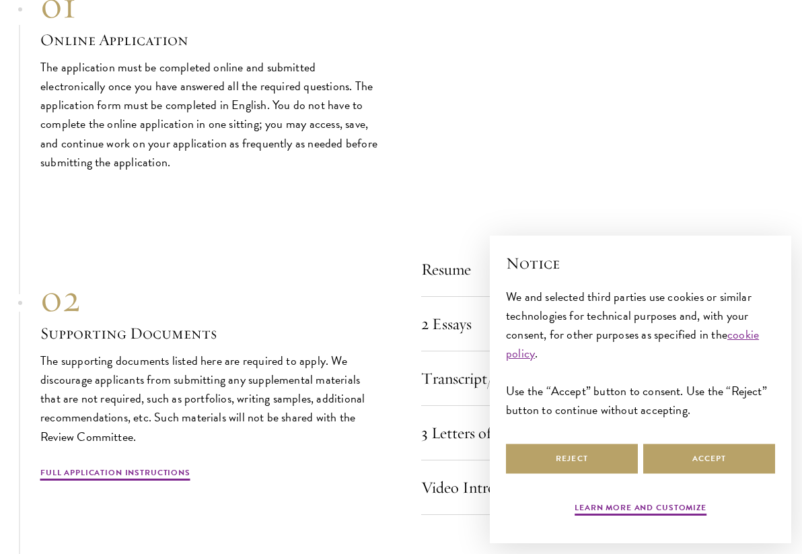
click at [521, 169] on div "01 Online Application 01 Online Application The application must be completed o…" at bounding box center [401, 76] width 722 height 190
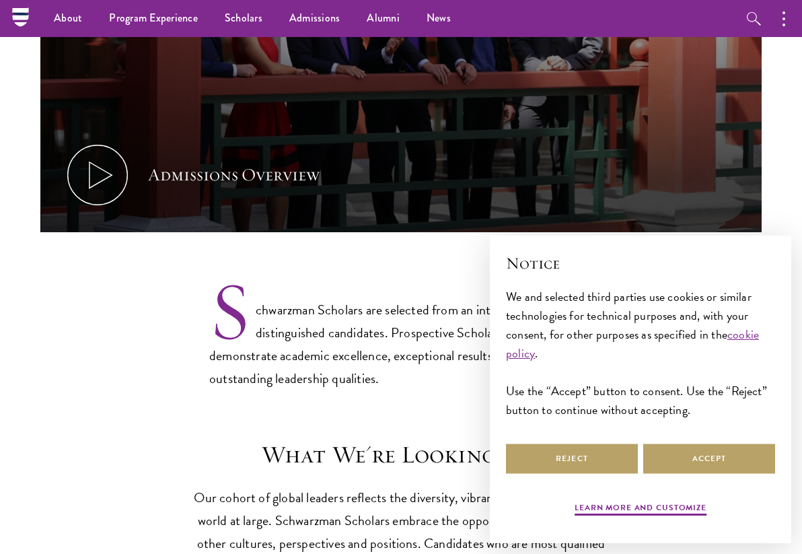
scroll to position [731, 0]
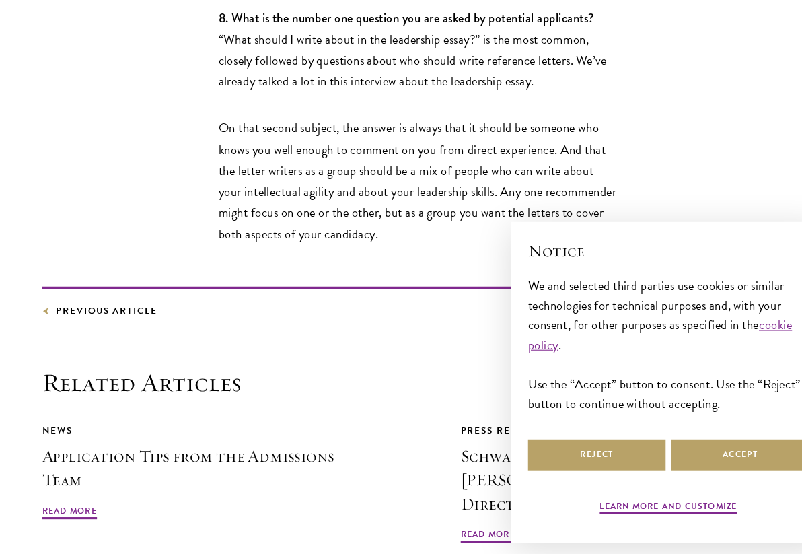
scroll to position [3206, 0]
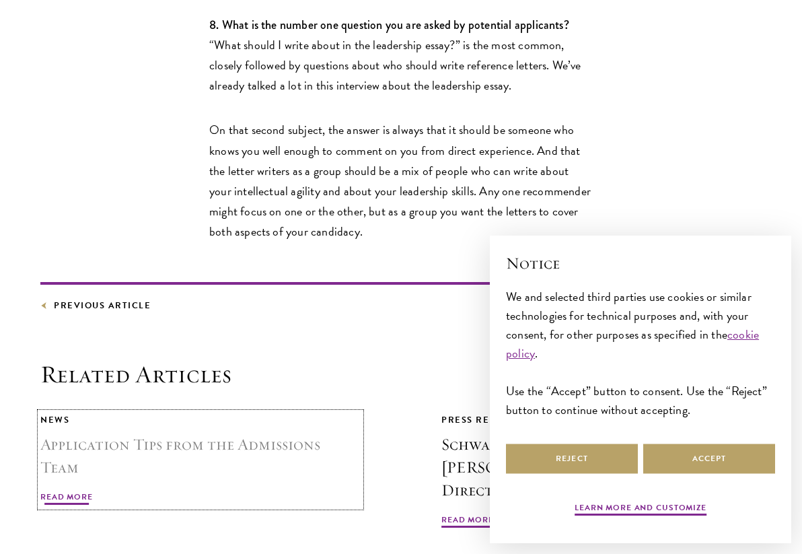
click at [67, 491] on span "Read More" at bounding box center [66, 499] width 53 height 16
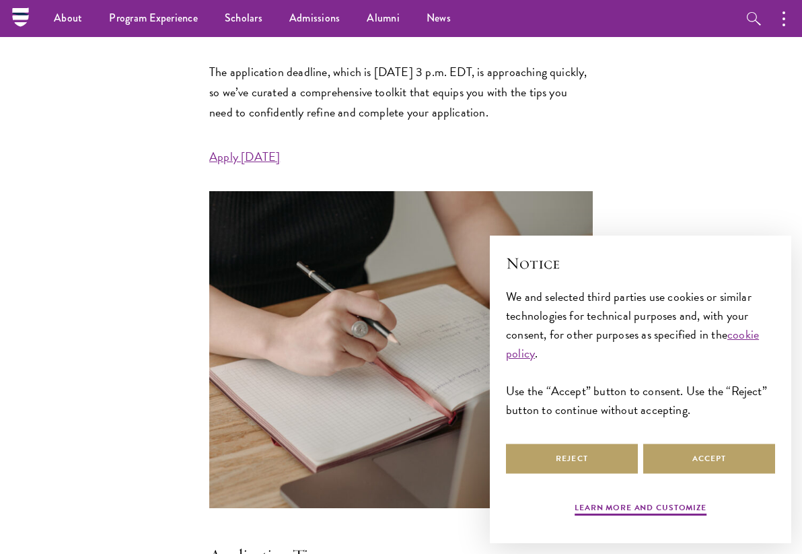
scroll to position [562, 0]
